Goal: Find specific page/section: Find specific page/section

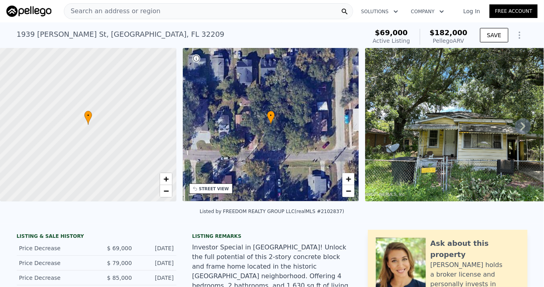
click at [473, 11] on link "Log In" at bounding box center [472, 11] width 36 height 8
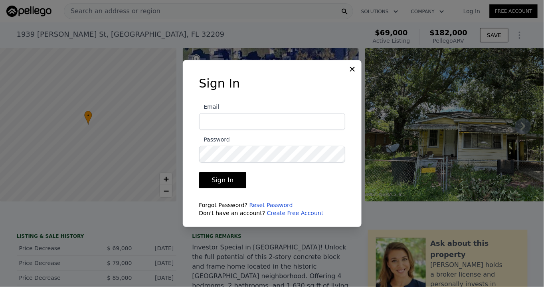
click at [217, 116] on input "Email" at bounding box center [272, 121] width 146 height 17
click at [217, 177] on button "Sign In" at bounding box center [223, 180] width 48 height 16
click at [239, 121] on input "kmorgm55#[DOMAIN_NAME]" at bounding box center [272, 121] width 146 height 17
type input "[EMAIL_ADDRESS][DOMAIN_NAME]"
click at [230, 179] on button "Sign In" at bounding box center [223, 180] width 48 height 16
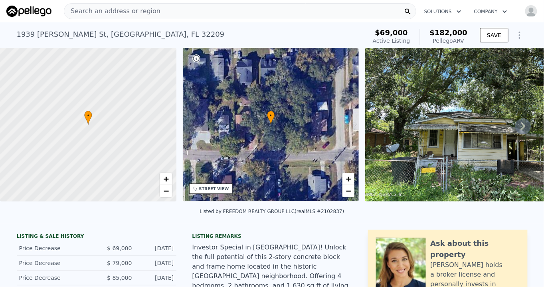
click at [108, 7] on span "Search an address or region" at bounding box center [112, 11] width 96 height 10
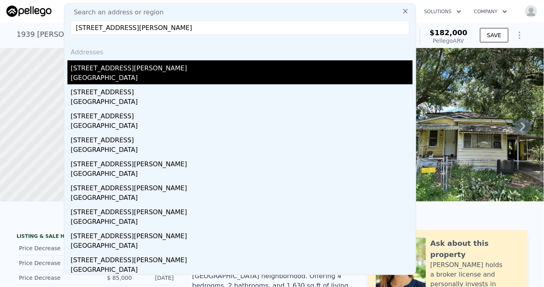
type input "[STREET_ADDRESS][PERSON_NAME]"
click at [107, 77] on div "[GEOGRAPHIC_DATA]" at bounding box center [242, 78] width 342 height 11
